Goal: Contribute content

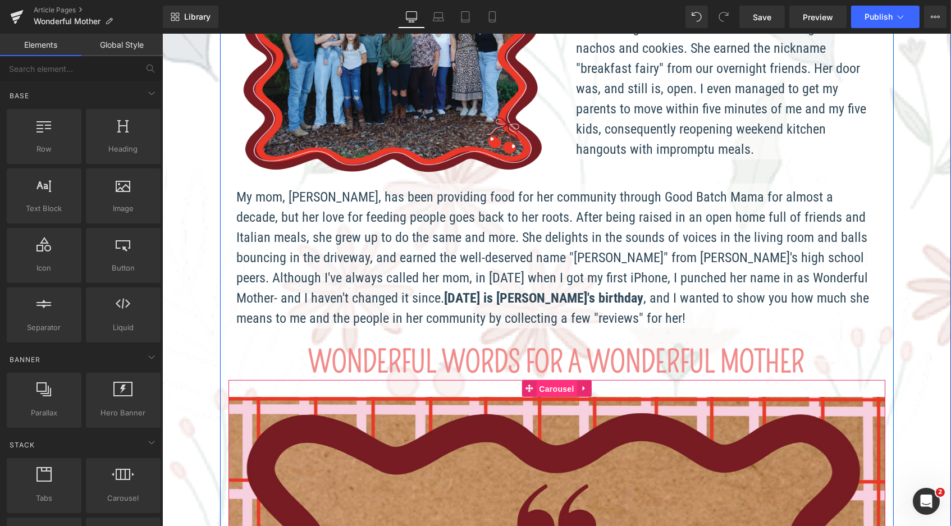
click at [551, 381] on span "Carousel" at bounding box center [556, 389] width 40 height 17
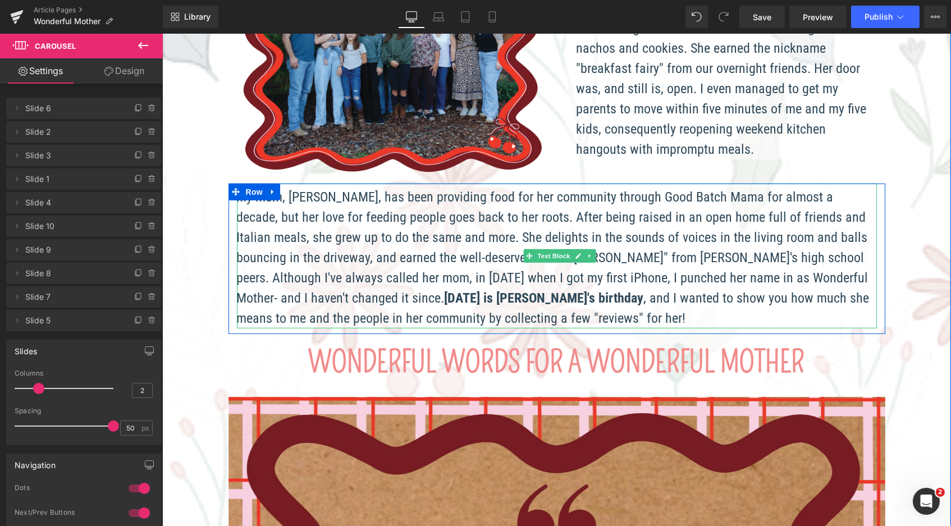
scroll to position [573, 0]
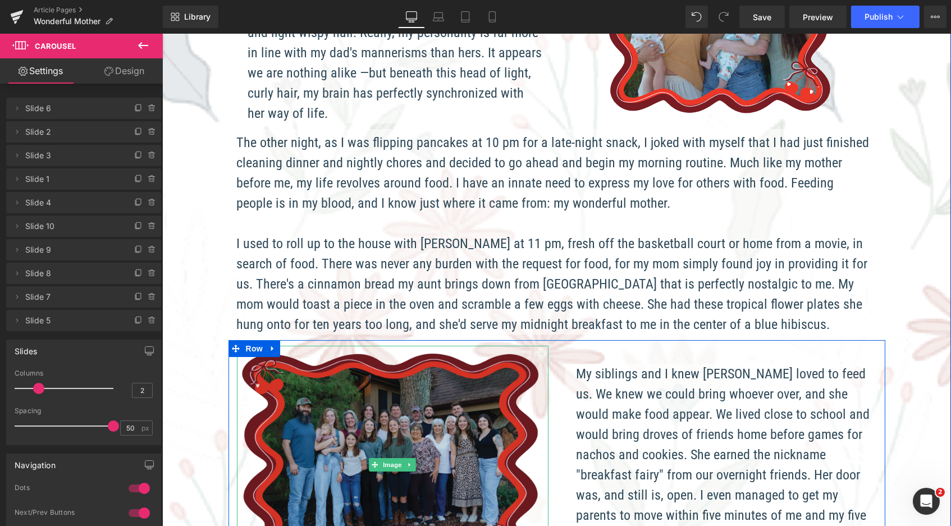
click at [357, 399] on img at bounding box center [392, 465] width 312 height 239
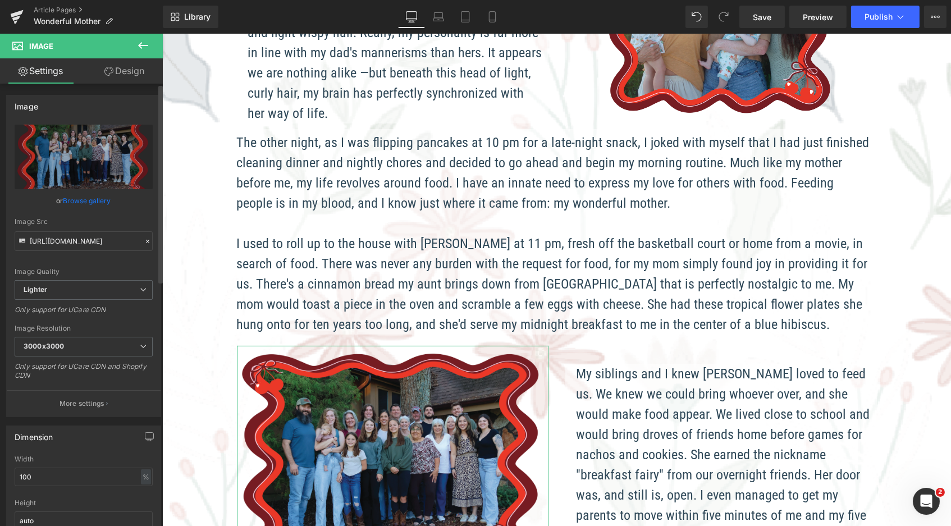
click at [80, 203] on link "Browse gallery" at bounding box center [87, 201] width 48 height 20
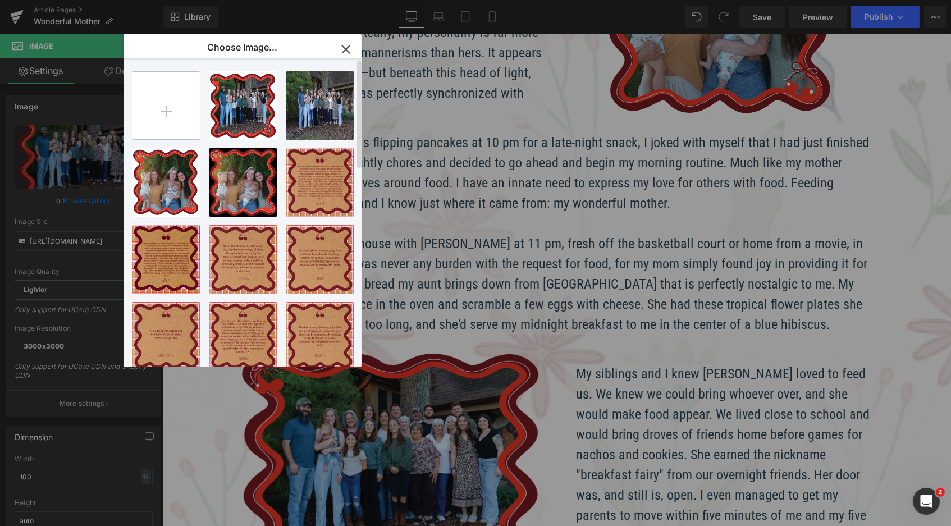
click at [169, 95] on input "file" at bounding box center [166, 105] width 67 height 67
type input "C:\fakepath\Blog_WonderfulMother_image2.png"
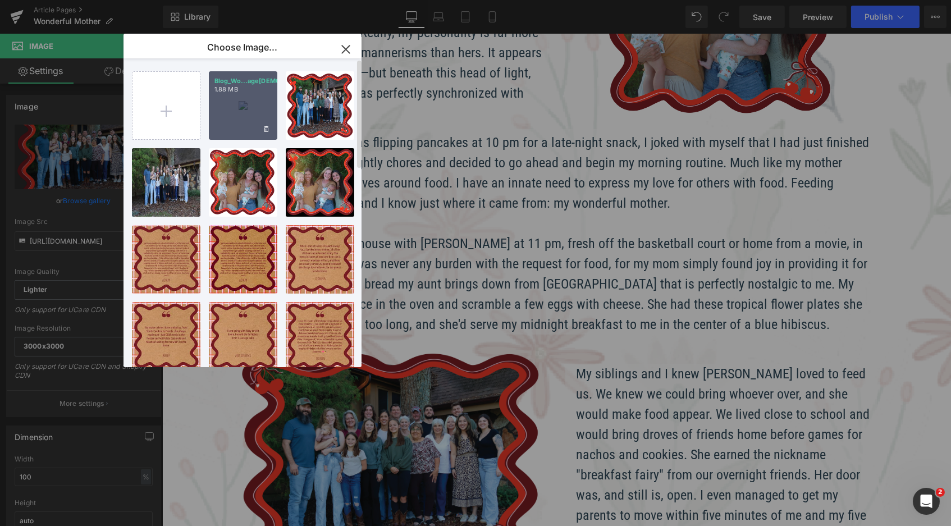
click at [257, 109] on div "Blog_Wo...age[DEMOGRAPHIC_DATA].png 1.88 MB" at bounding box center [243, 105] width 69 height 69
type input "[URL][DOMAIN_NAME]"
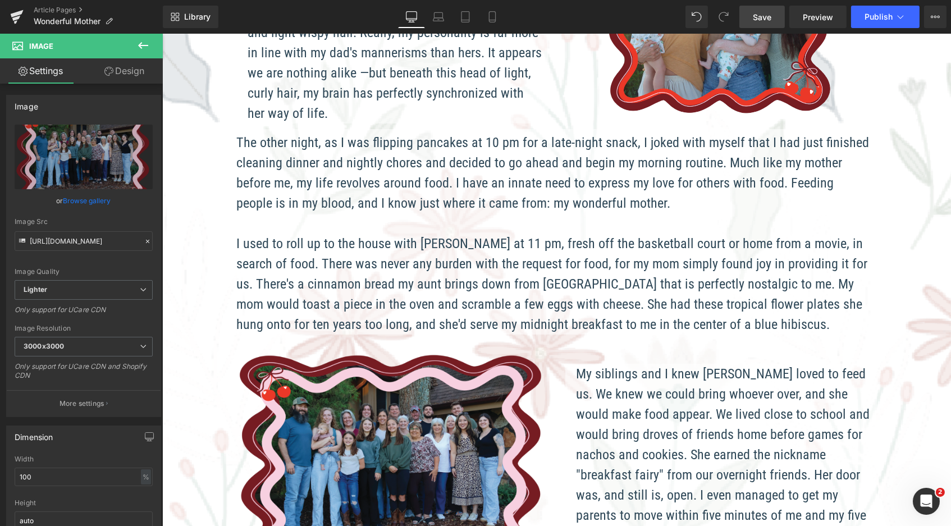
click at [764, 15] on span "Save" at bounding box center [762, 17] width 19 height 12
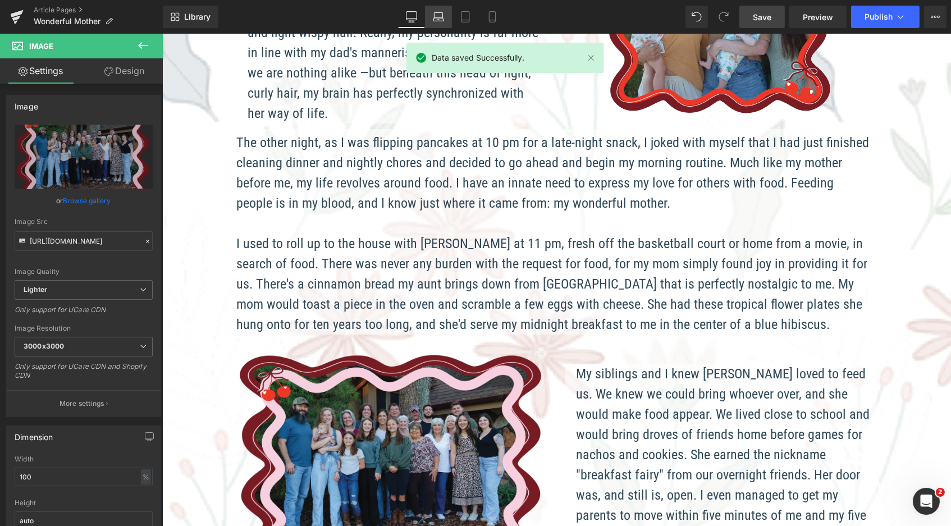
click at [436, 19] on icon at bounding box center [438, 16] width 11 height 11
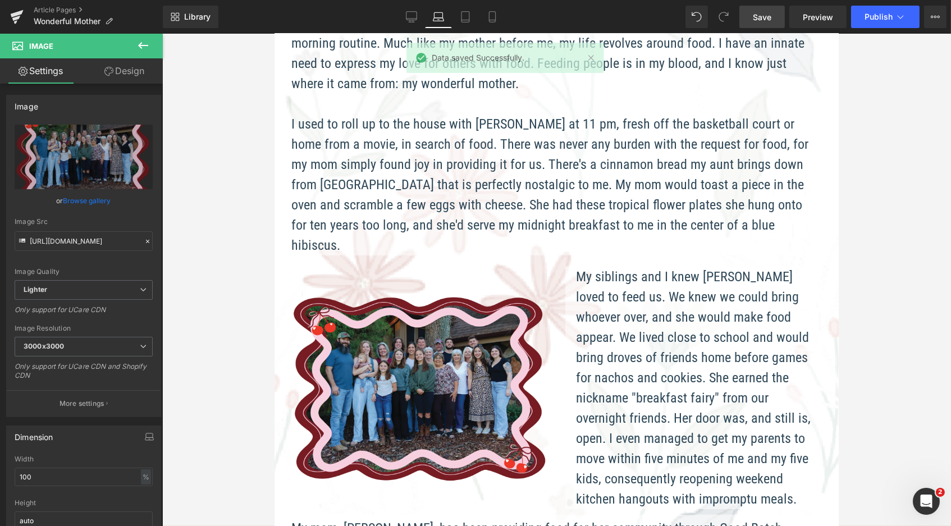
scroll to position [2158, 560]
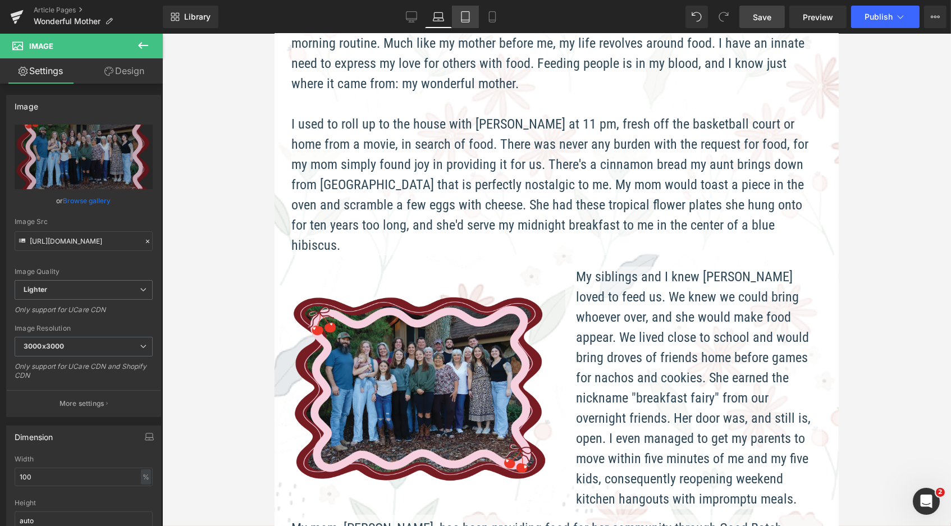
click at [474, 16] on link "Tablet" at bounding box center [465, 17] width 27 height 22
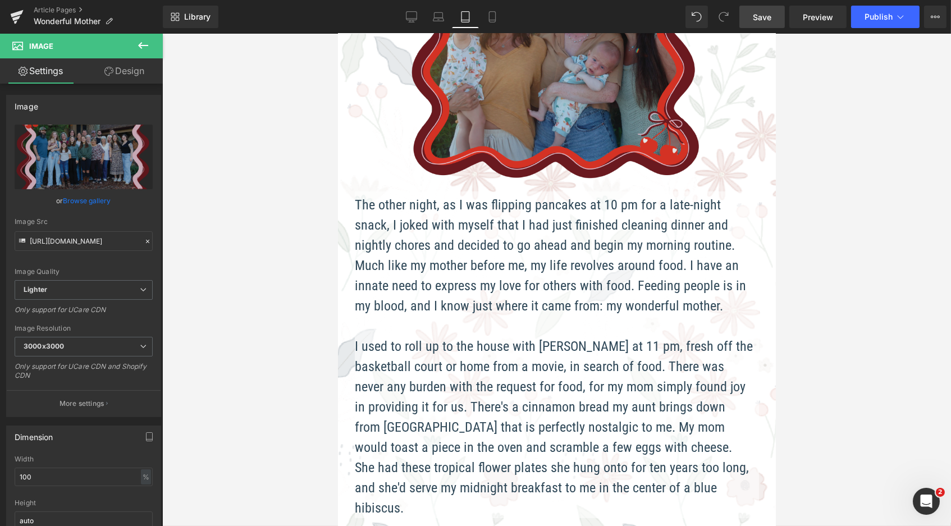
scroll to position [959, 0]
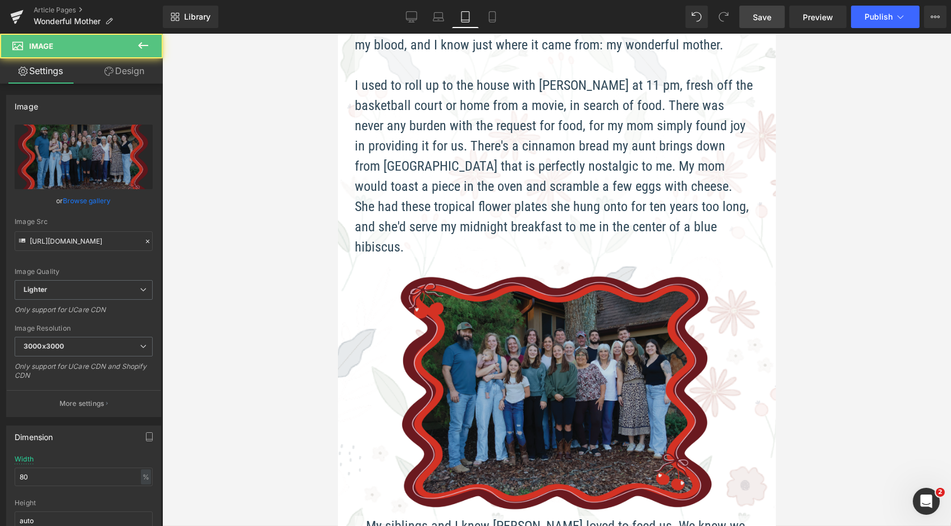
click at [557, 344] on img at bounding box center [556, 392] width 323 height 248
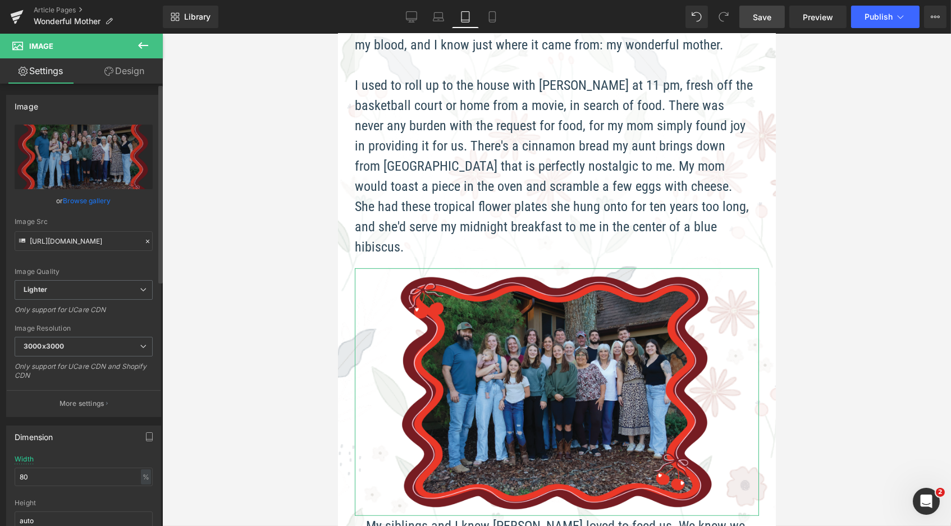
click at [79, 204] on link "Browse gallery" at bounding box center [87, 201] width 48 height 20
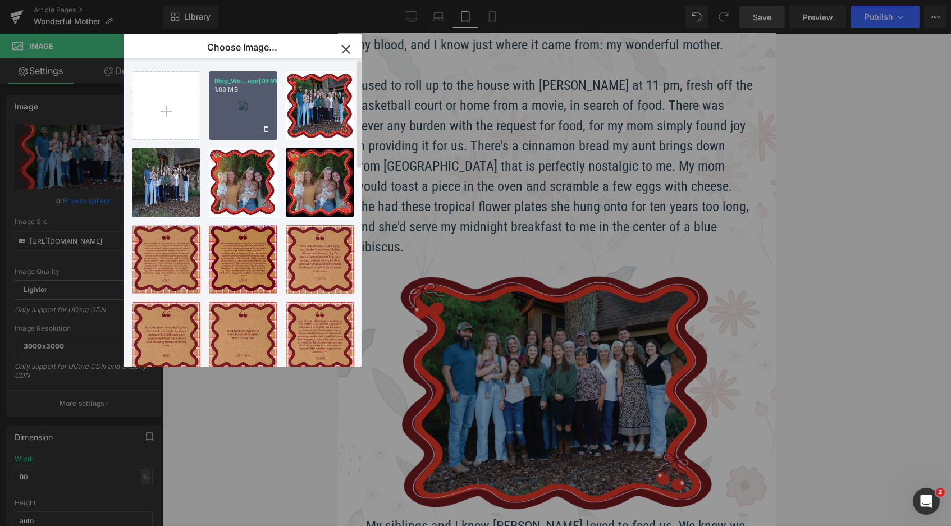
click at [231, 101] on div "Blog_Wo...age[DEMOGRAPHIC_DATA].png 1.88 MB" at bounding box center [243, 105] width 69 height 69
type input "[URL][DOMAIN_NAME]"
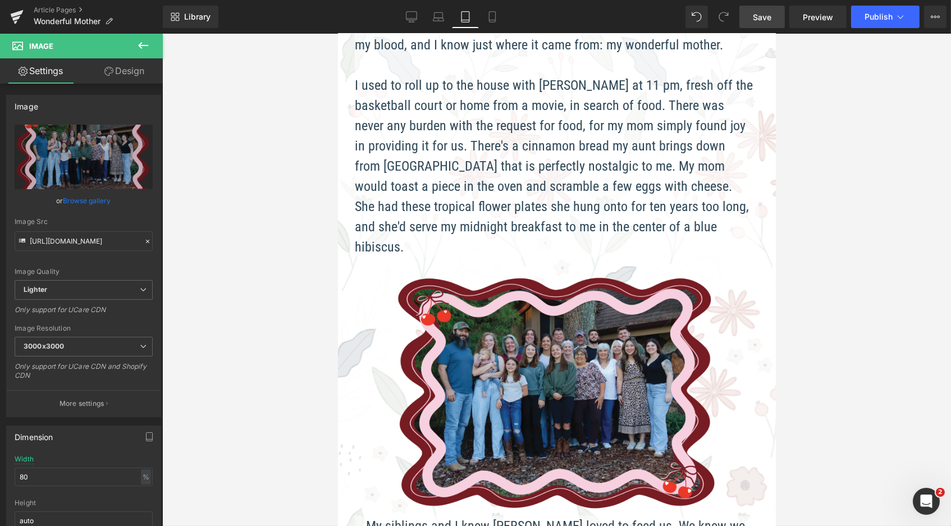
click at [773, 20] on link "Save" at bounding box center [762, 17] width 45 height 22
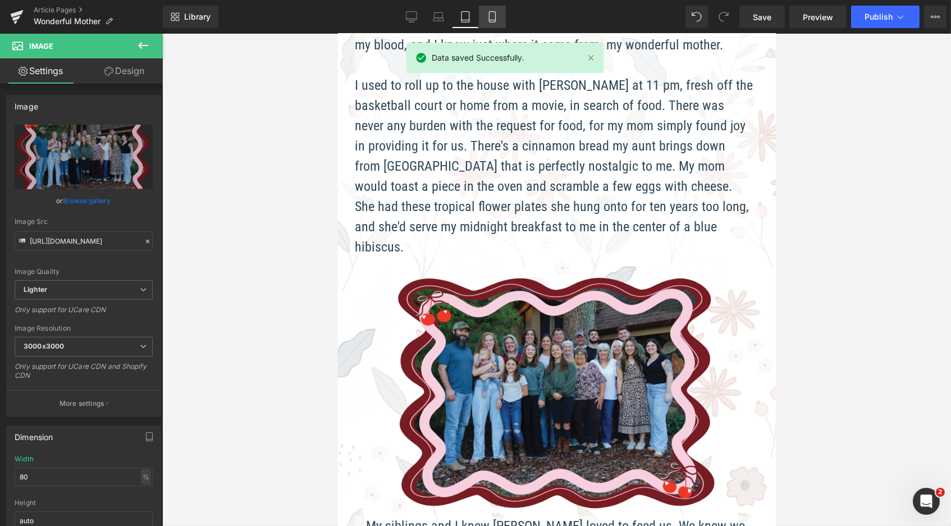
click at [479, 13] on link "Mobile" at bounding box center [492, 17] width 27 height 22
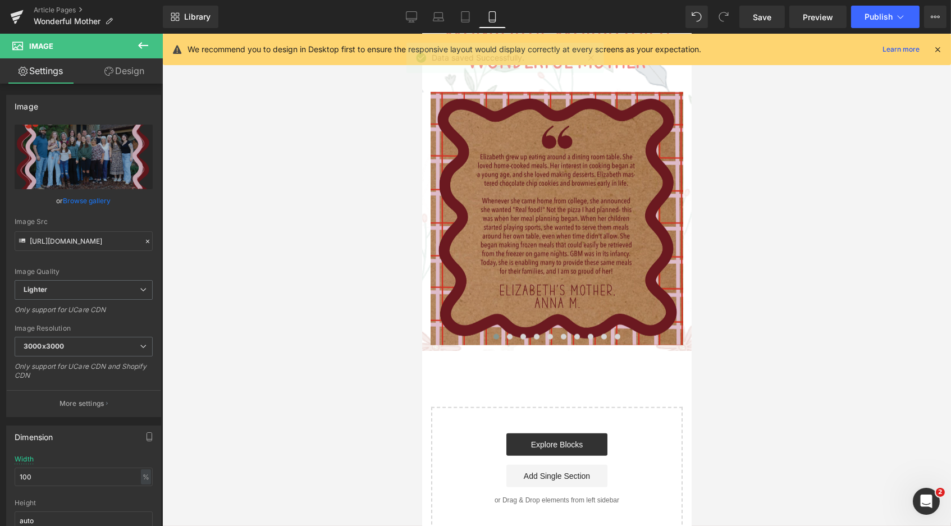
scroll to position [2213, 0]
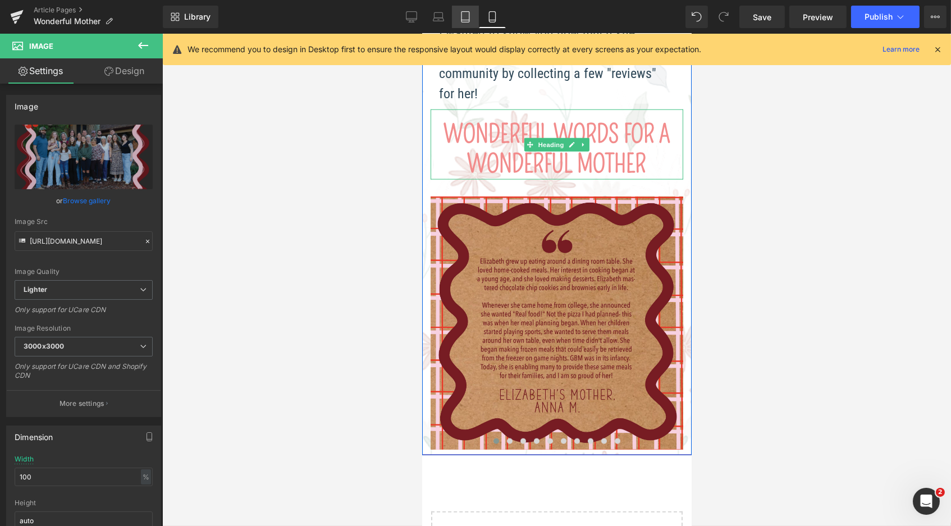
click at [469, 12] on icon at bounding box center [466, 17] width 8 height 11
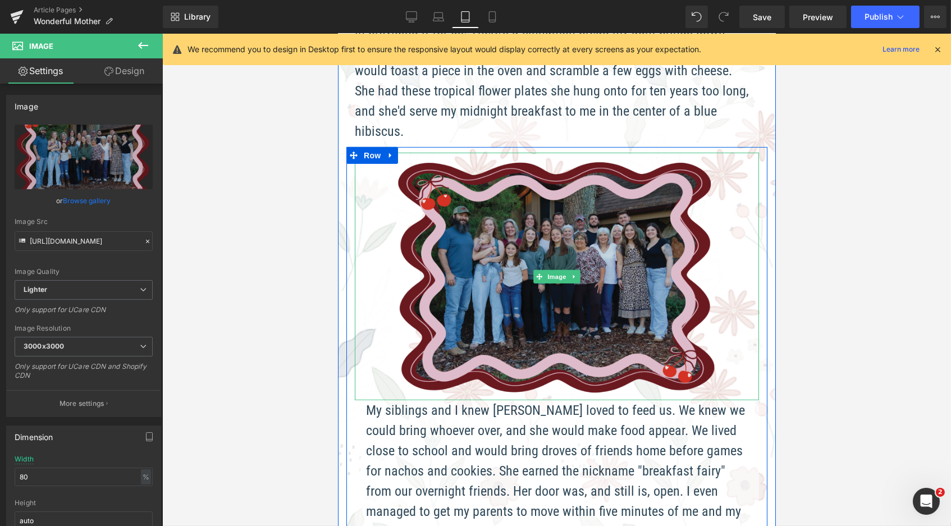
scroll to position [1700, 0]
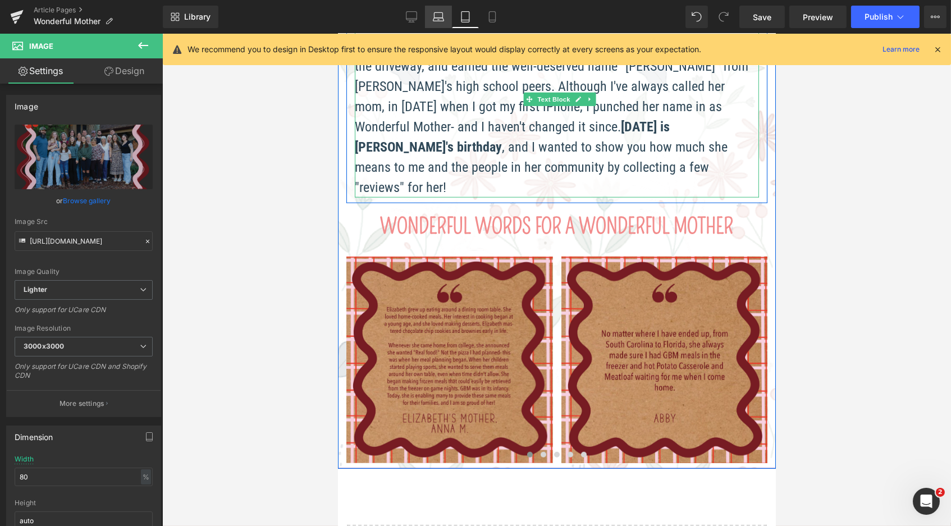
click at [440, 13] on icon at bounding box center [438, 16] width 11 height 11
type input "100"
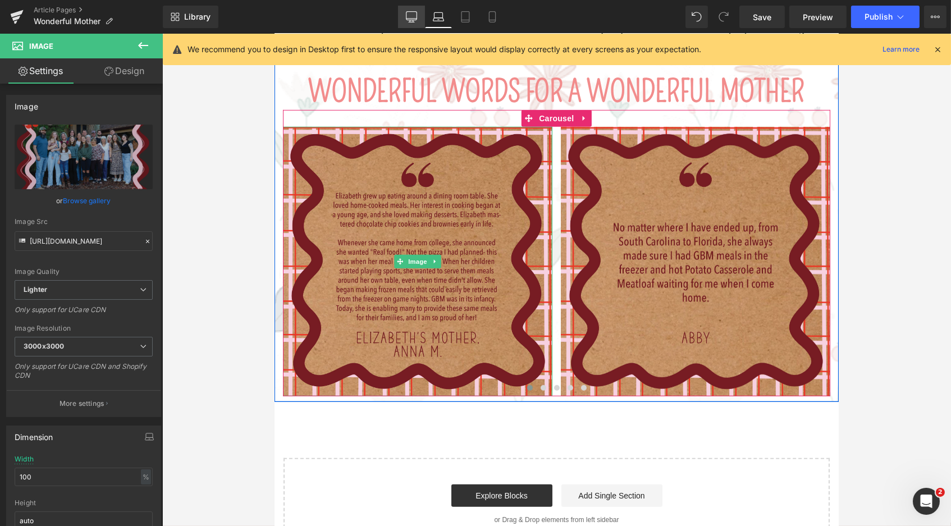
click at [409, 16] on icon at bounding box center [411, 16] width 11 height 11
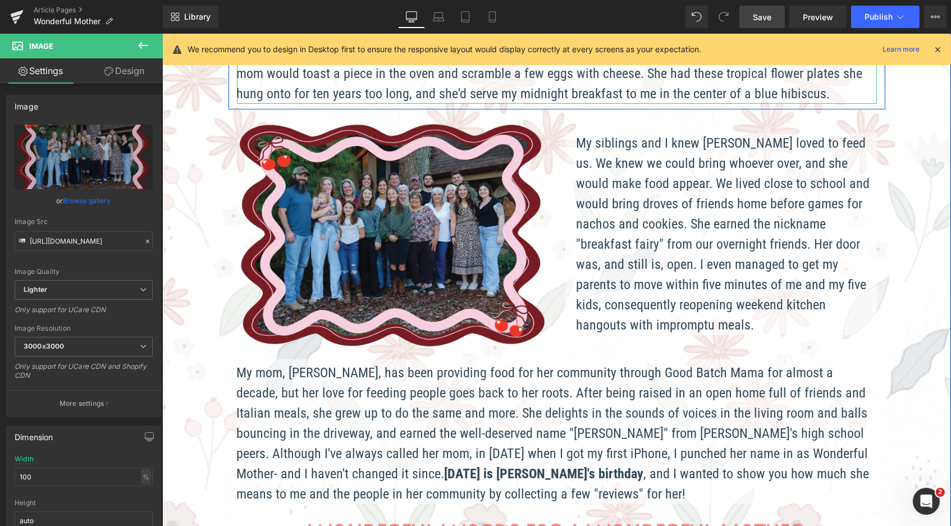
click at [779, 17] on link "Save" at bounding box center [762, 17] width 45 height 22
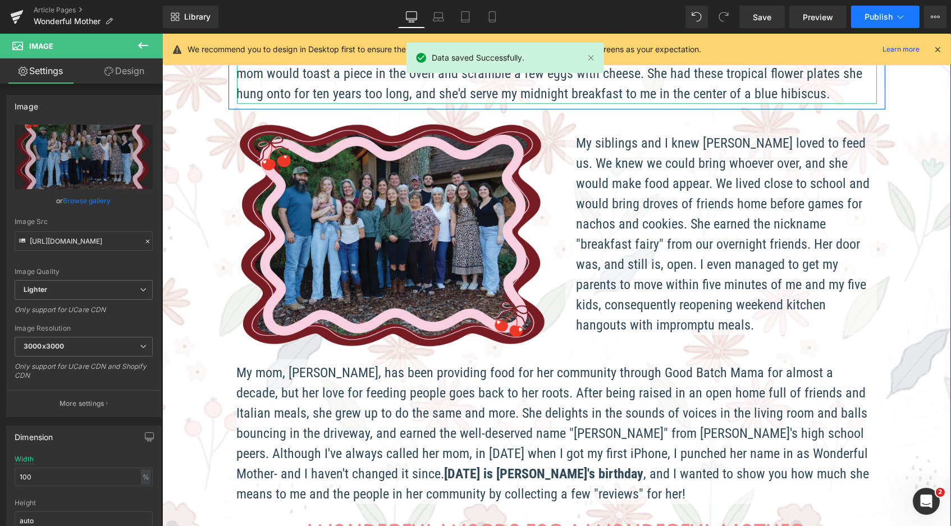
click at [862, 17] on button "Publish" at bounding box center [885, 17] width 69 height 22
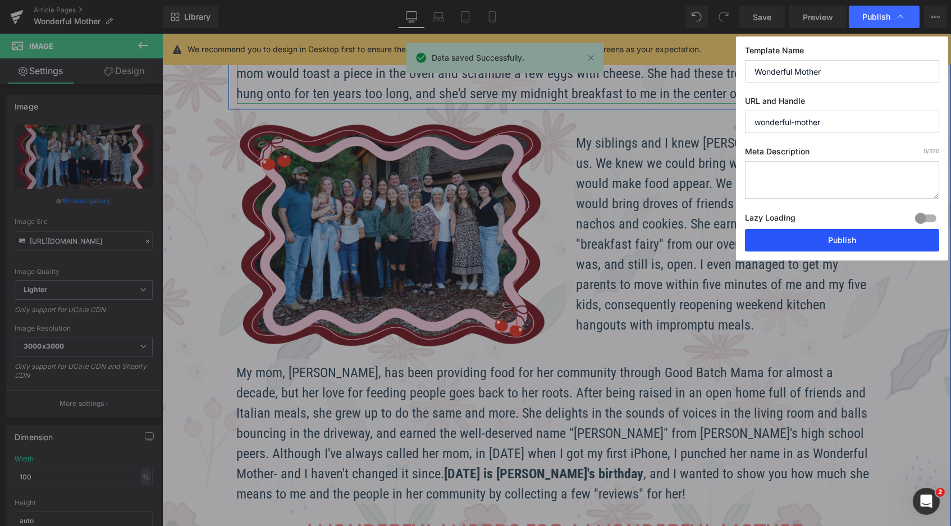
click at [818, 242] on button "Publish" at bounding box center [842, 240] width 194 height 22
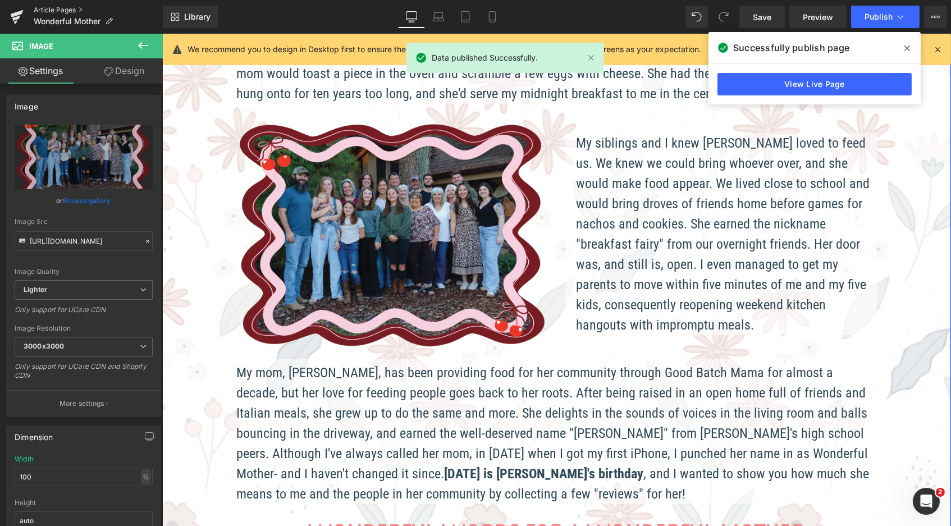
click at [44, 12] on link "Article Pages" at bounding box center [98, 10] width 129 height 9
